Goal: Task Accomplishment & Management: Use online tool/utility

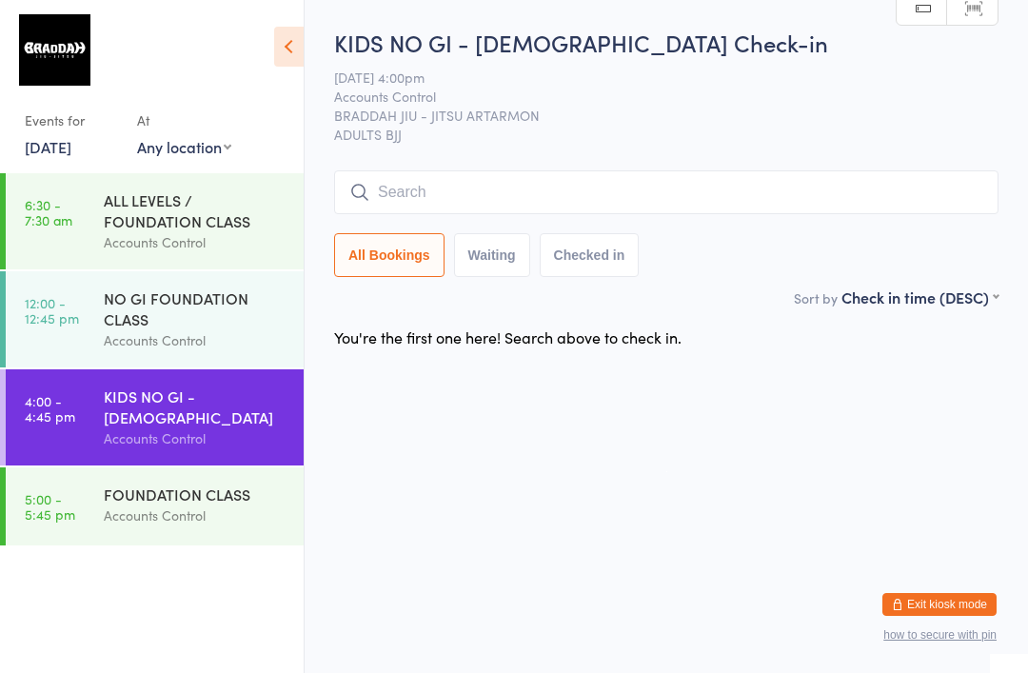
click at [639, 160] on div "KIDS NO GI - [DEMOGRAPHIC_DATA] Check-in [DATE] 4:00pm Accounts Control BRADDAH…" at bounding box center [666, 157] width 665 height 260
click at [599, 191] on input "search" at bounding box center [666, 192] width 665 height 44
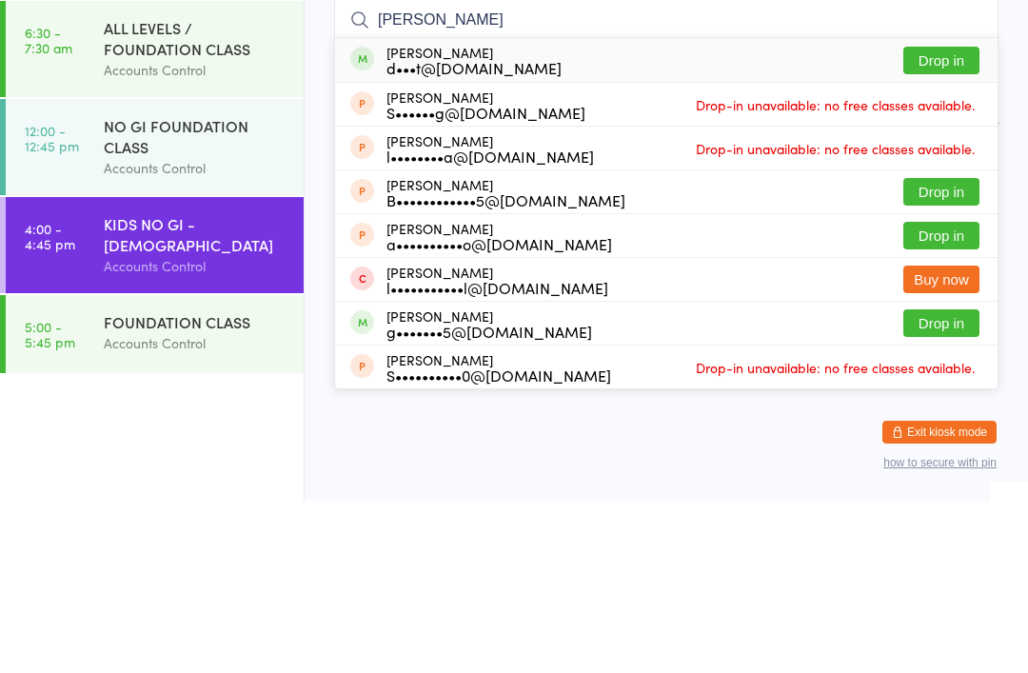
type input "[PERSON_NAME]"
click at [963, 219] on button "Drop in" at bounding box center [942, 233] width 76 height 28
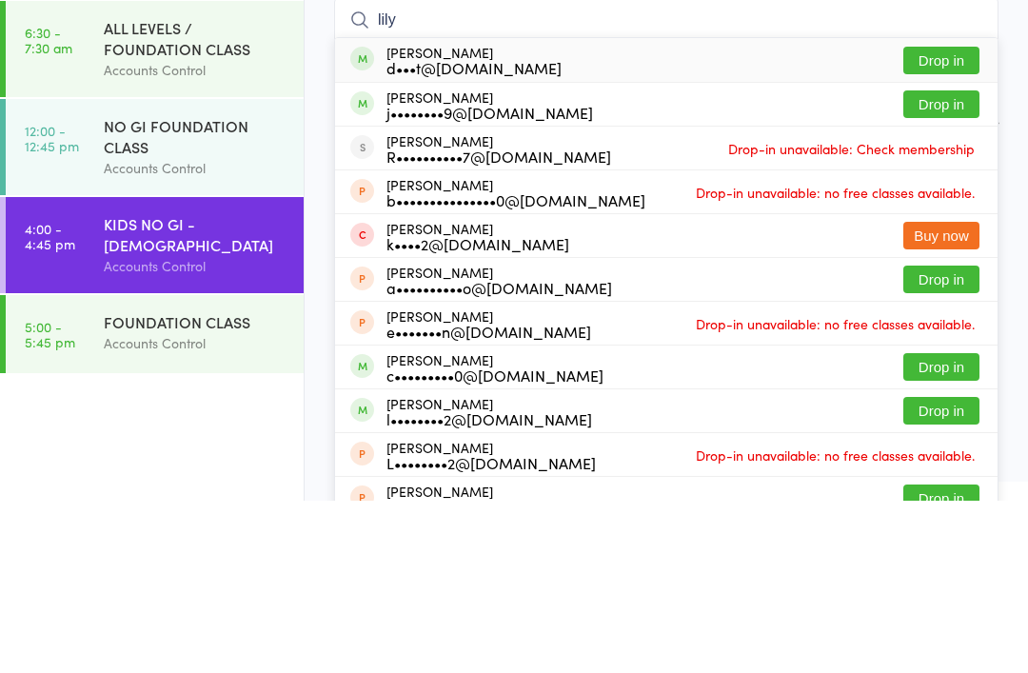
type input "lily"
click at [944, 219] on button "Drop in" at bounding box center [942, 233] width 76 height 28
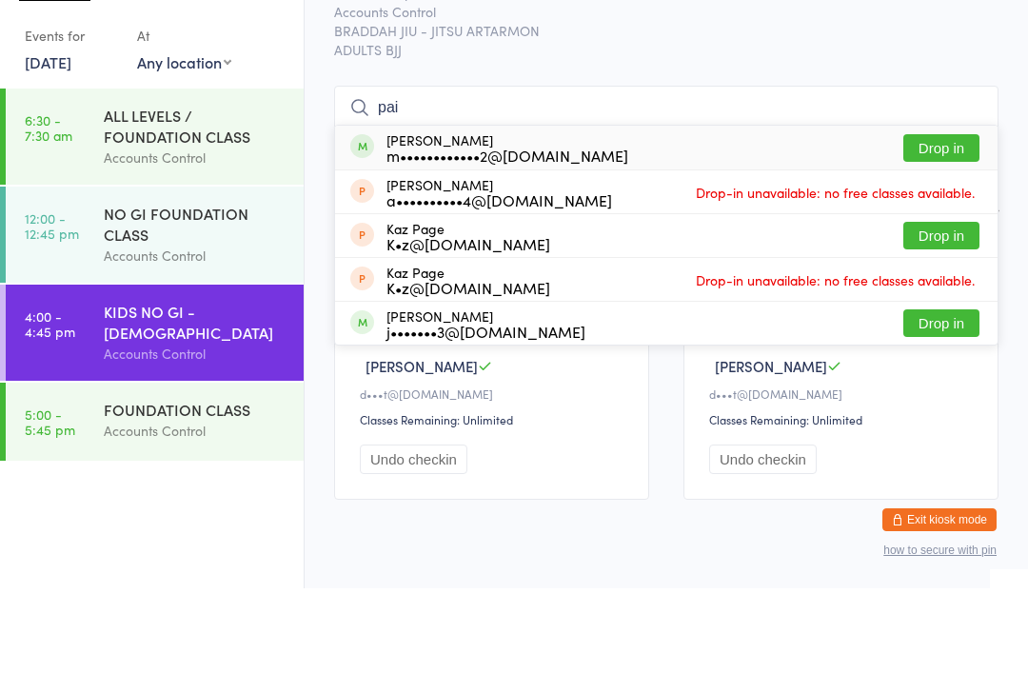
type input "pai"
click at [946, 219] on button "Drop in" at bounding box center [942, 233] width 76 height 28
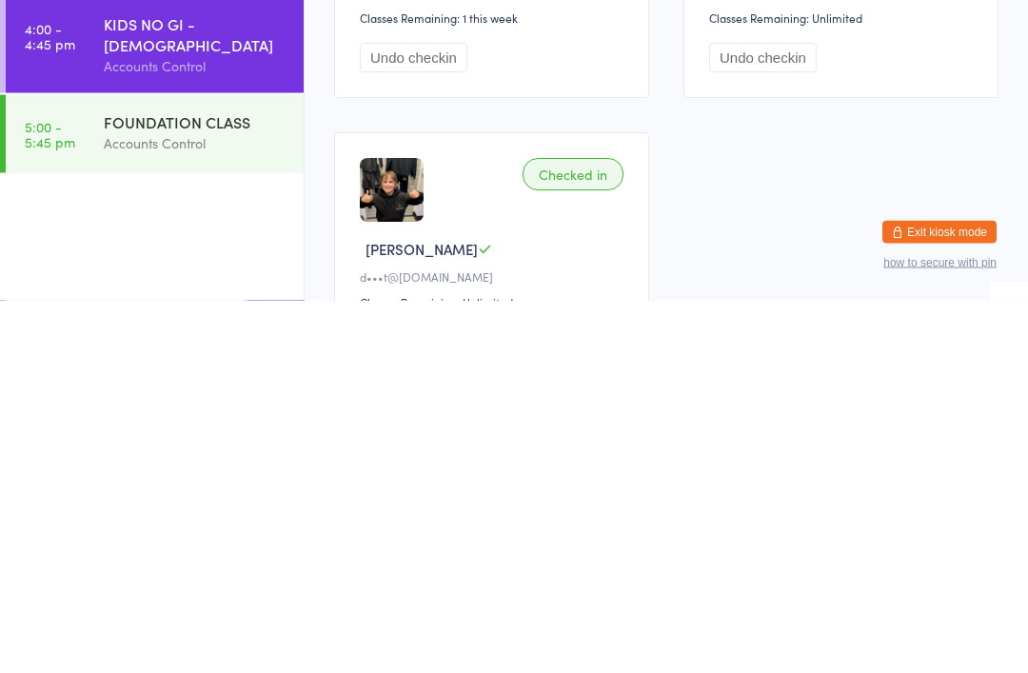
scroll to position [112, 0]
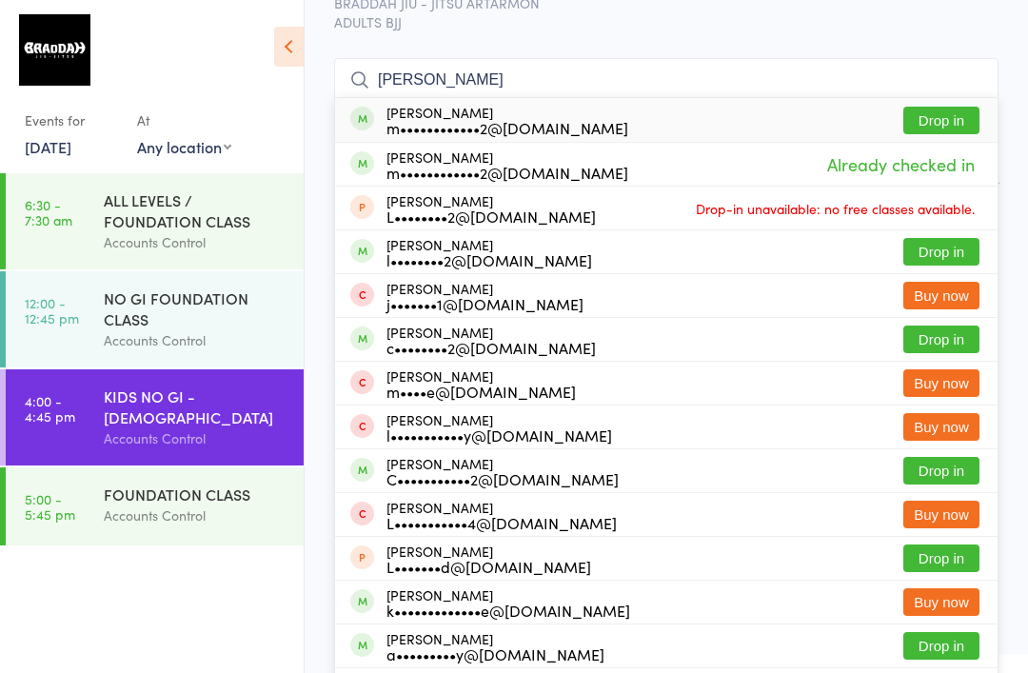
type input "[PERSON_NAME]"
click at [951, 130] on button "Drop in" at bounding box center [942, 121] width 76 height 28
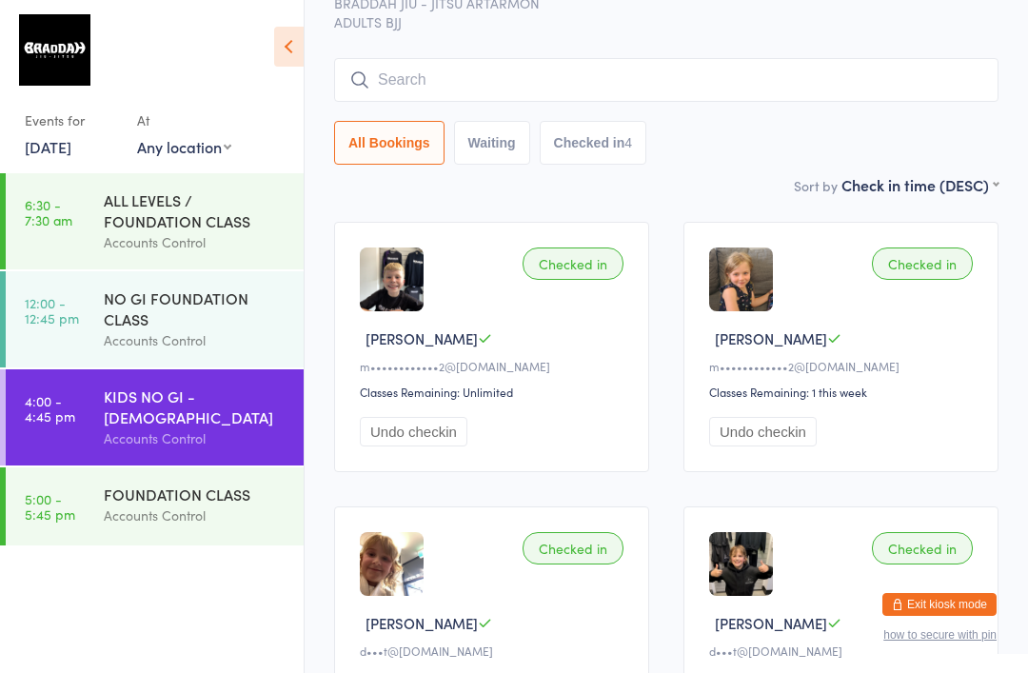
click at [702, 65] on input "search" at bounding box center [666, 80] width 665 height 44
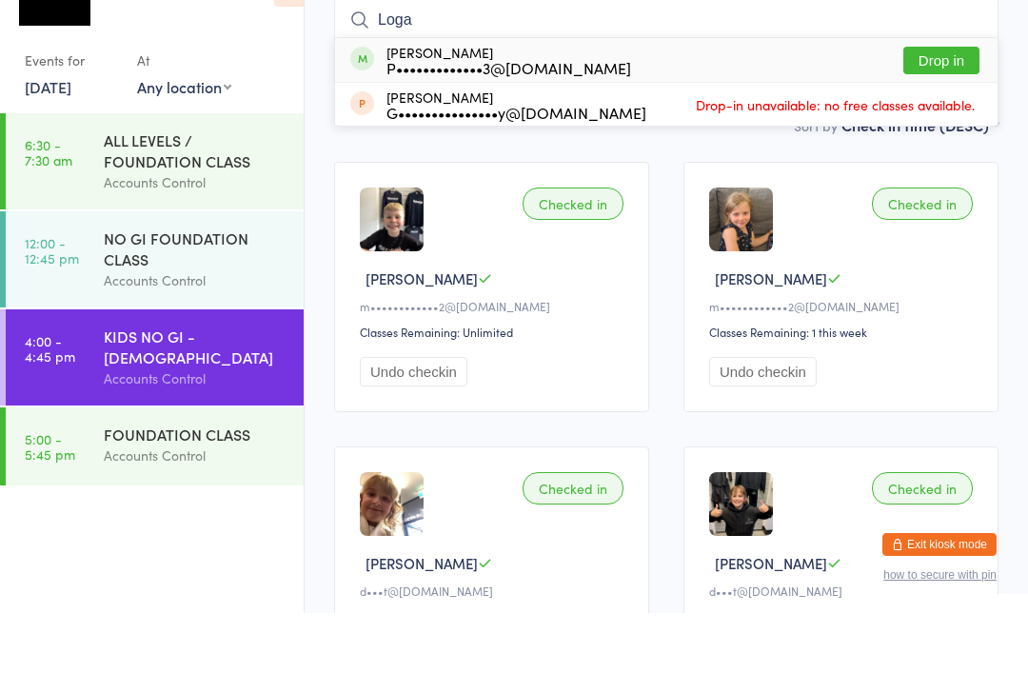
type input "Loga"
click at [965, 107] on button "Drop in" at bounding box center [942, 121] width 76 height 28
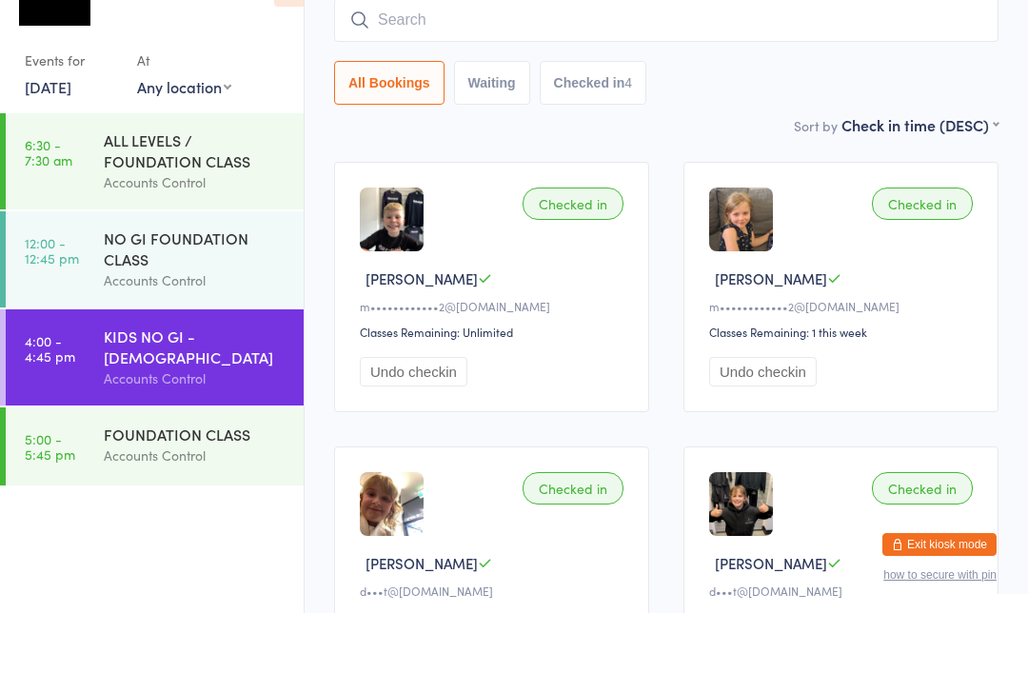
scroll to position [172, 0]
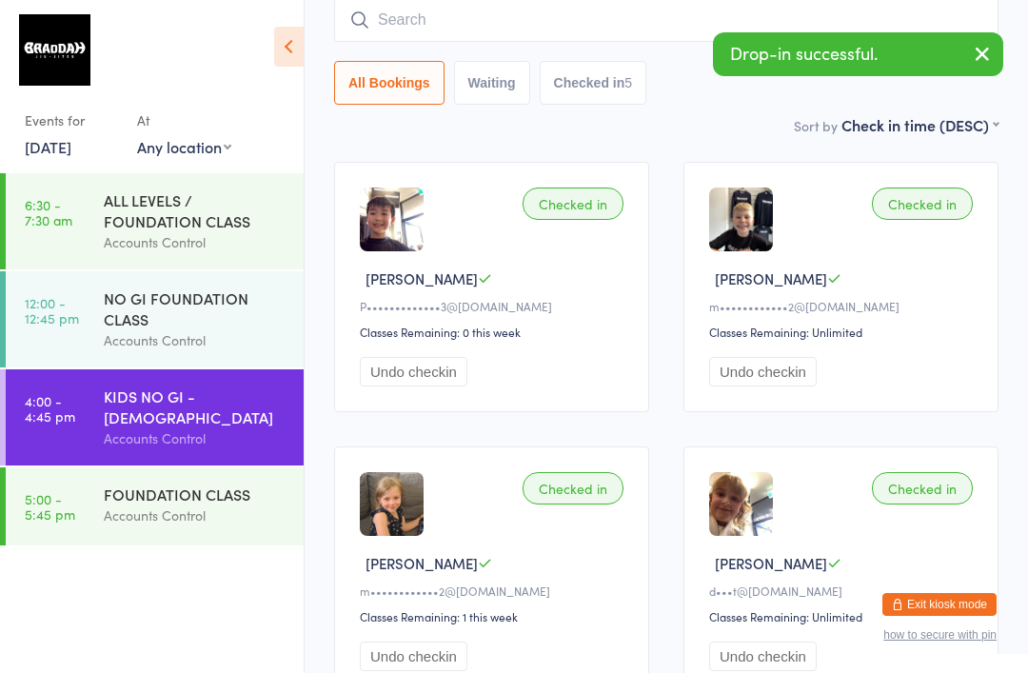
click at [714, 33] on input "search" at bounding box center [666, 20] width 665 height 44
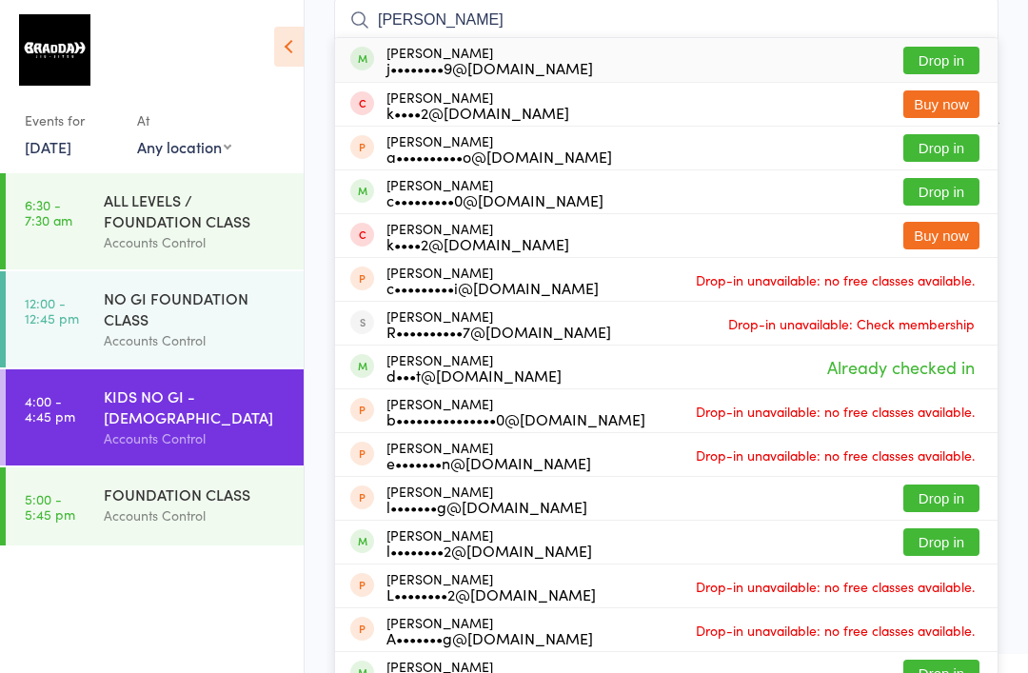
type input "[PERSON_NAME]"
click at [943, 49] on button "Drop in" at bounding box center [942, 61] width 76 height 28
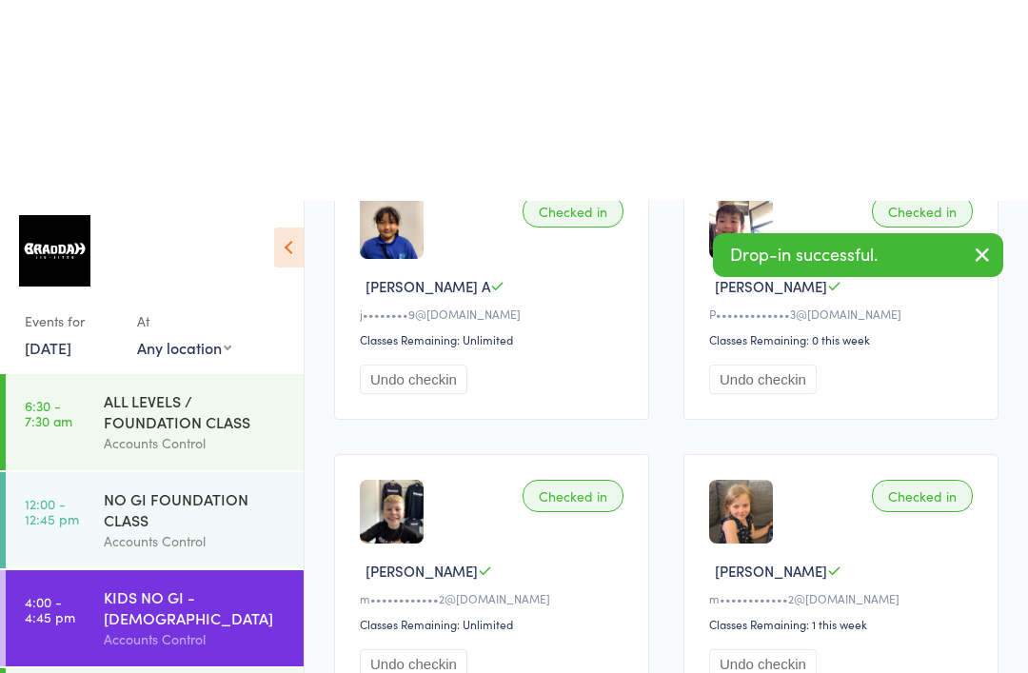
scroll to position [0, 0]
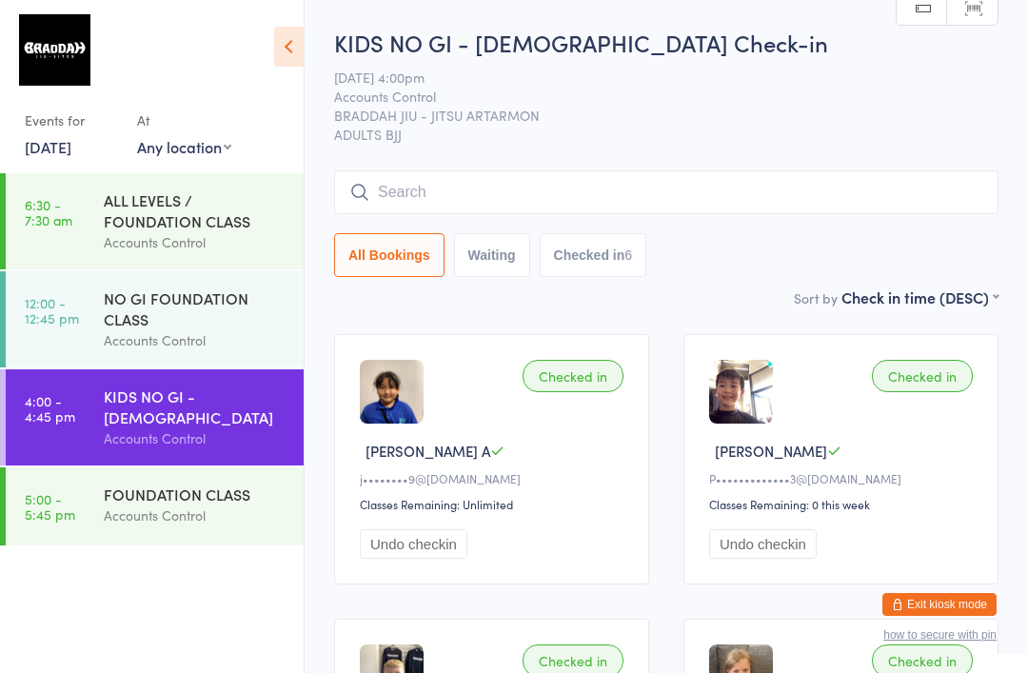
click at [769, 200] on input "search" at bounding box center [666, 192] width 665 height 44
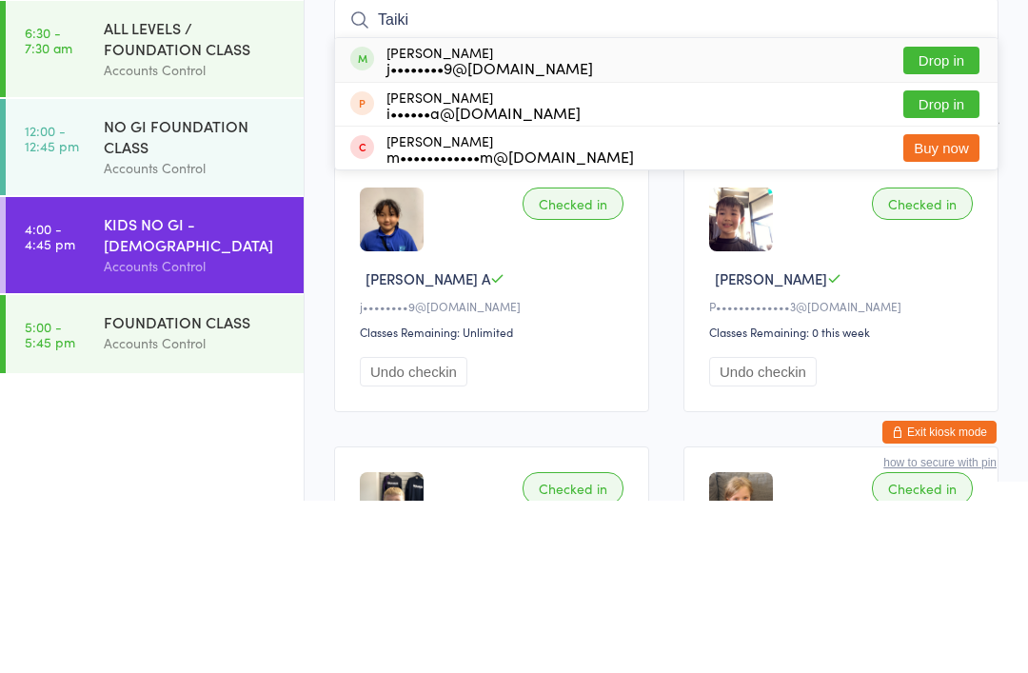
type input "Taiki"
click at [954, 219] on button "Drop in" at bounding box center [942, 233] width 76 height 28
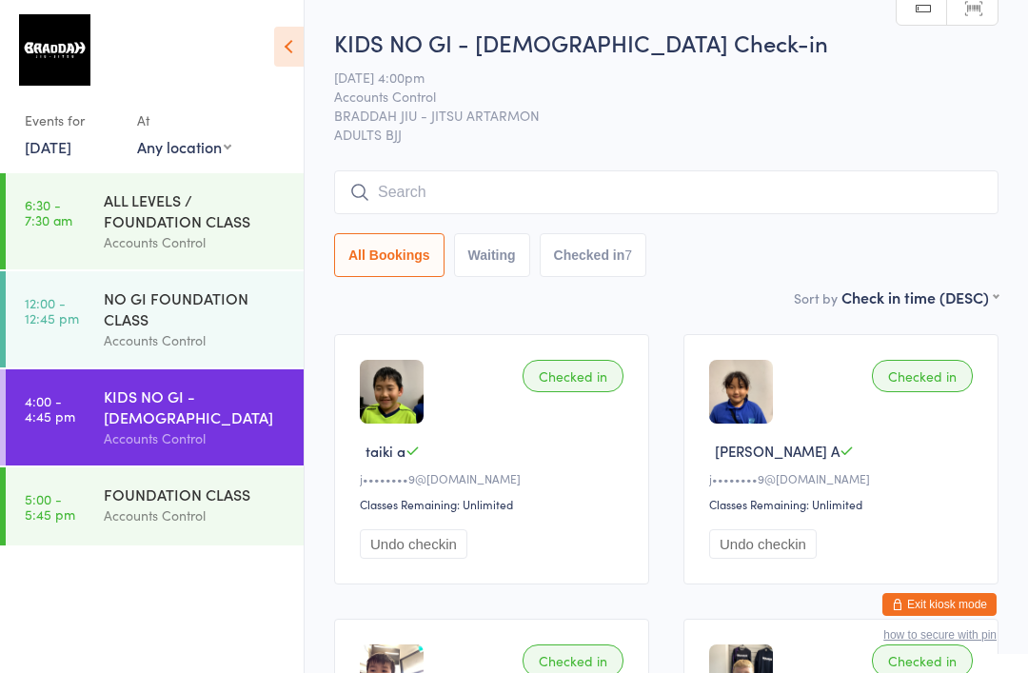
click at [889, 238] on div "All Bookings Waiting Checked in 7" at bounding box center [666, 255] width 665 height 44
click at [909, 187] on input "search" at bounding box center [666, 192] width 665 height 44
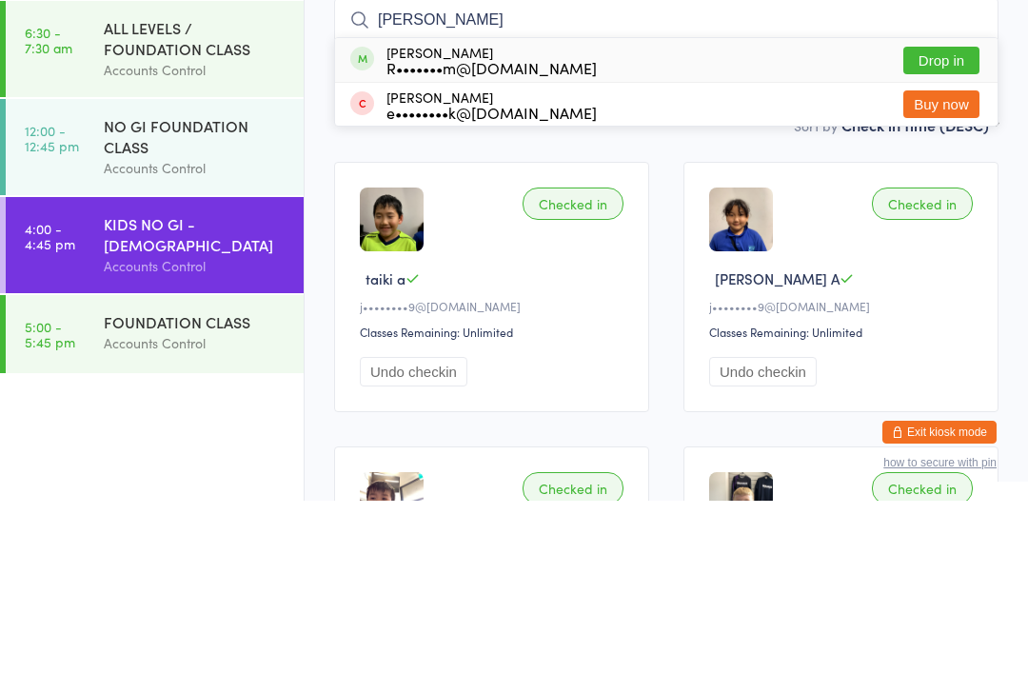
type input "[PERSON_NAME]"
click at [924, 219] on button "Drop in" at bounding box center [942, 233] width 76 height 28
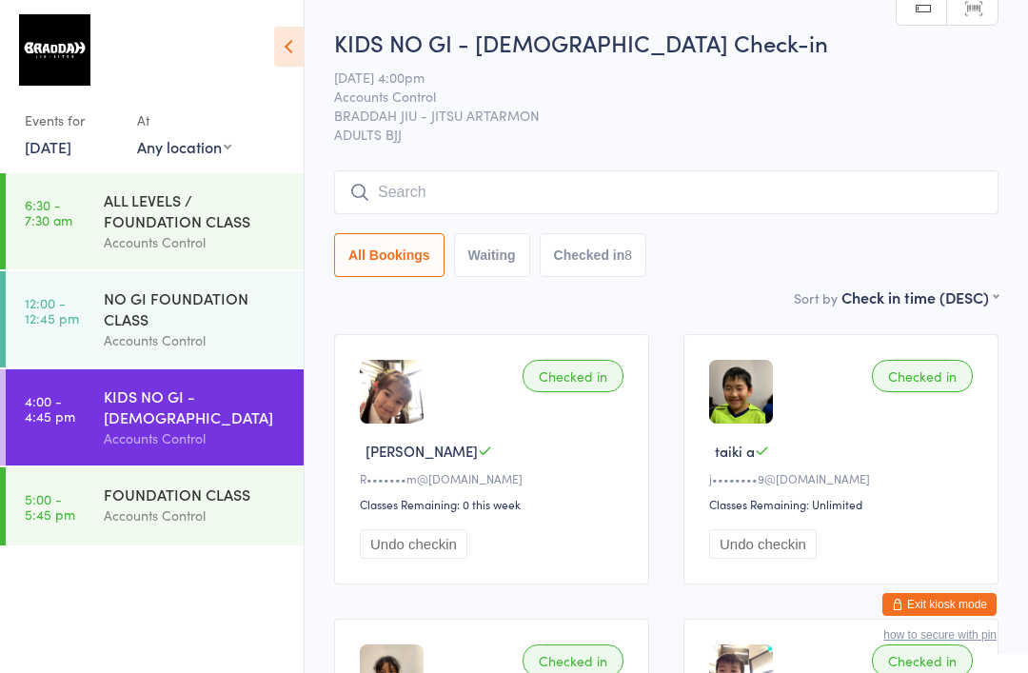
click at [811, 188] on input "search" at bounding box center [666, 192] width 665 height 44
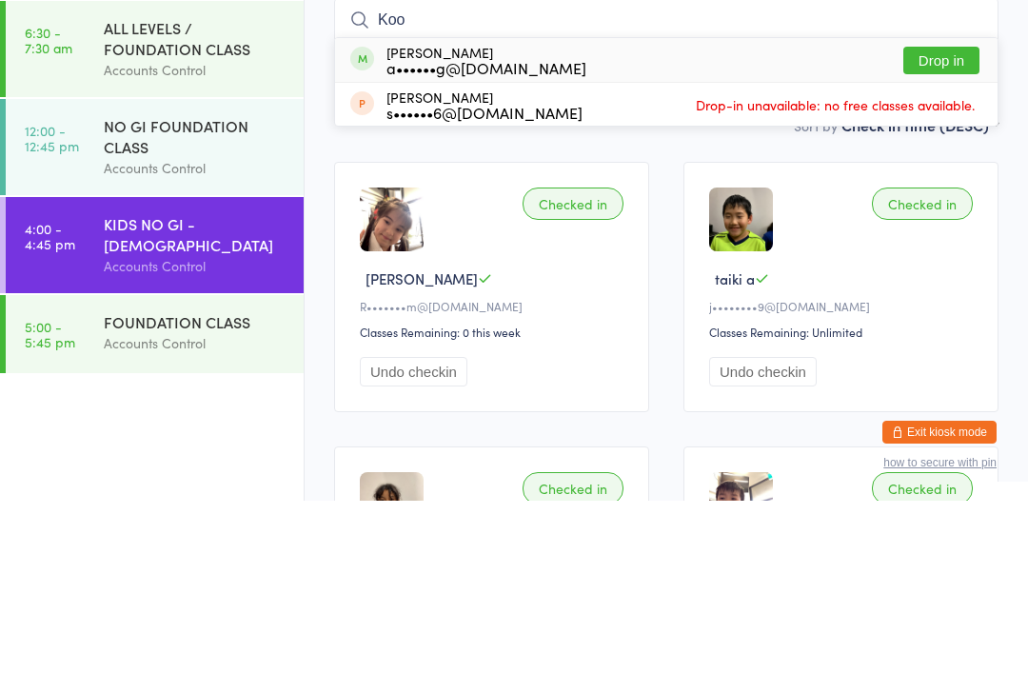
type input "Koo"
click at [938, 219] on button "Drop in" at bounding box center [942, 233] width 76 height 28
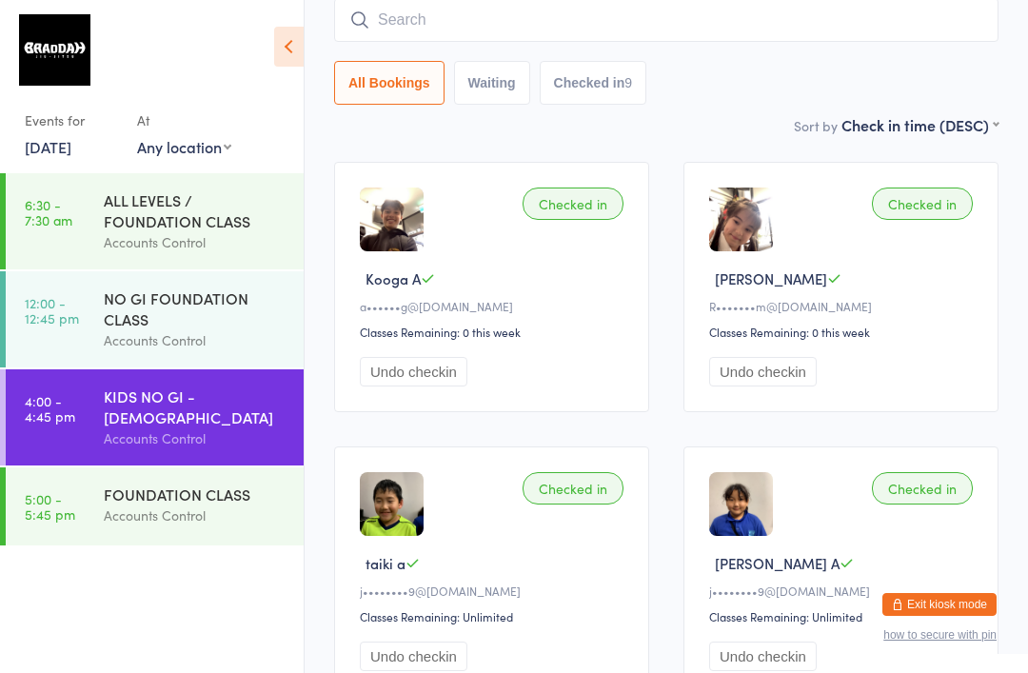
click at [889, 27] on input "search" at bounding box center [666, 20] width 665 height 44
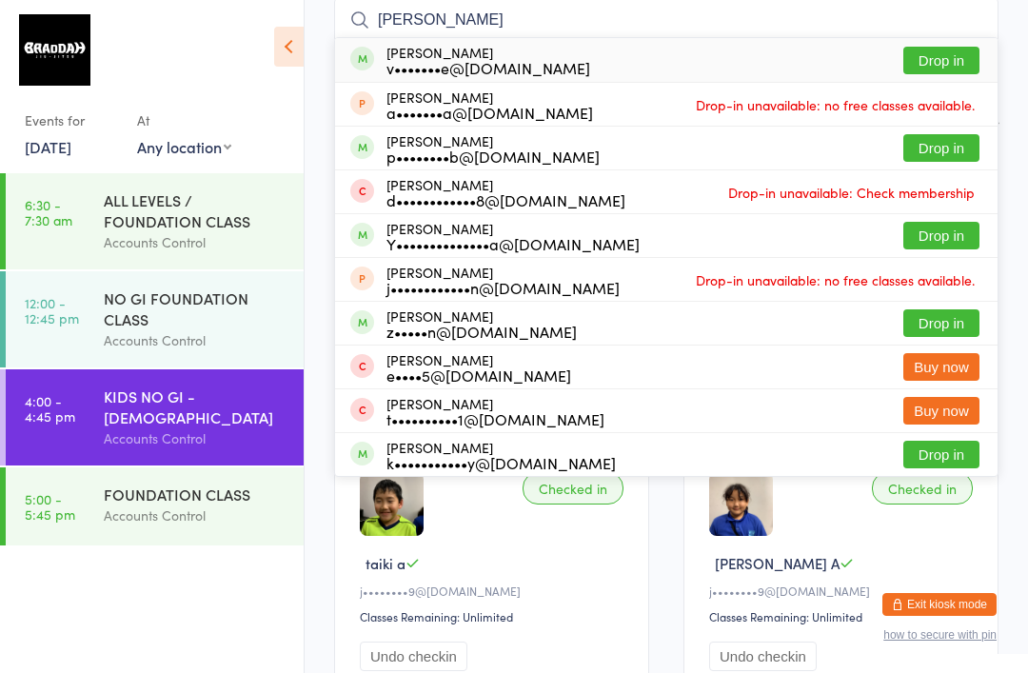
type input "[PERSON_NAME]"
click at [961, 60] on button "Drop in" at bounding box center [942, 61] width 76 height 28
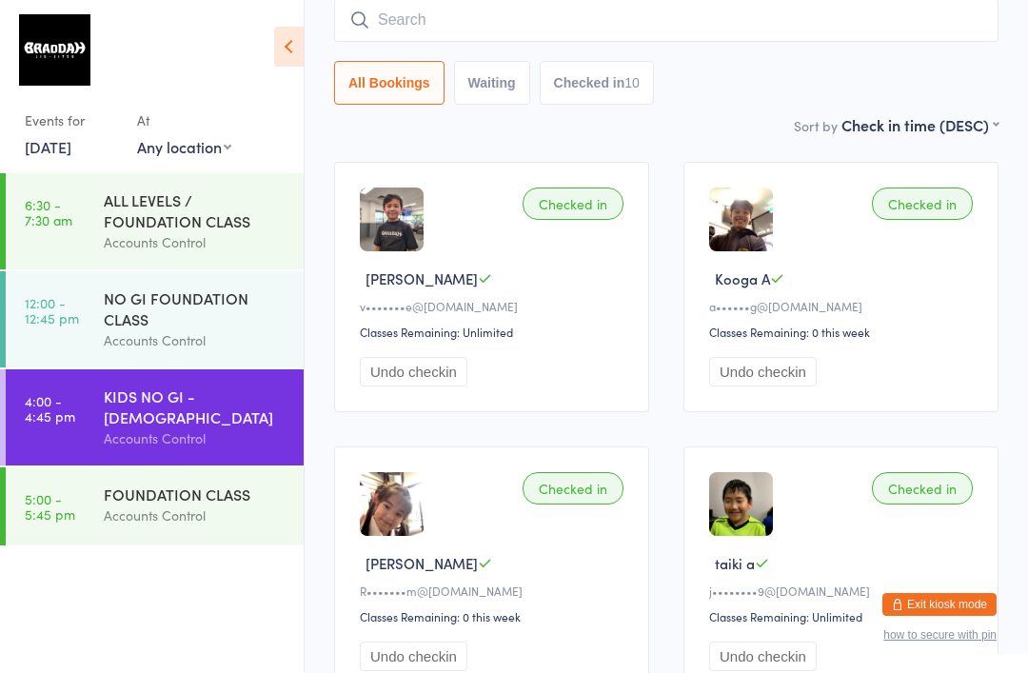
click at [844, 11] on input "search" at bounding box center [666, 20] width 665 height 44
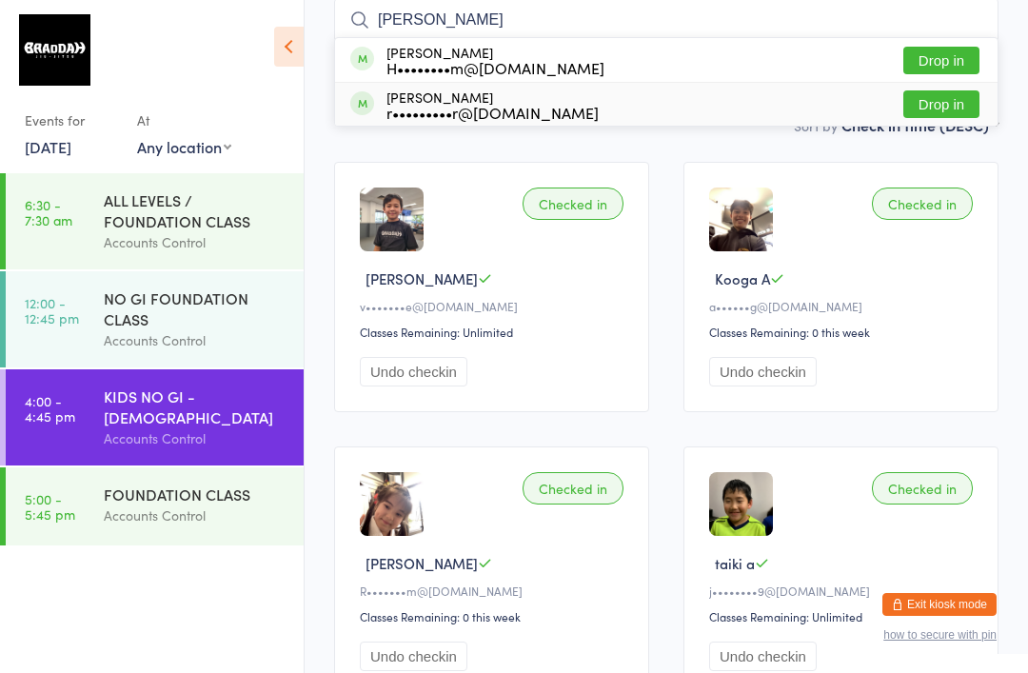
type input "[PERSON_NAME]"
click at [469, 116] on div "r•••••••••r@[DOMAIN_NAME]" at bounding box center [493, 112] width 212 height 15
